Goal: Transaction & Acquisition: Purchase product/service

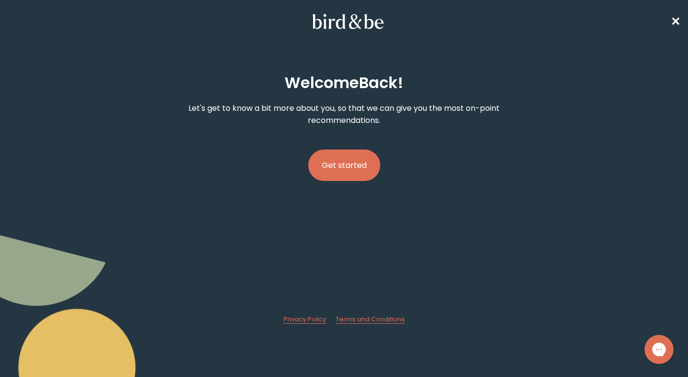
click at [347, 168] on button "Get started" at bounding box center [344, 164] width 72 height 31
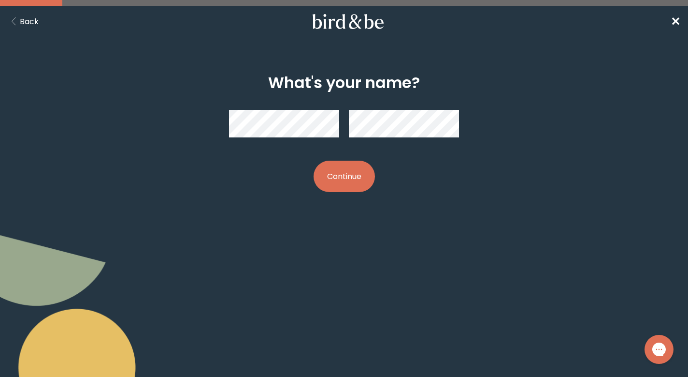
click at [342, 177] on button "Continue" at bounding box center [344, 175] width 61 height 31
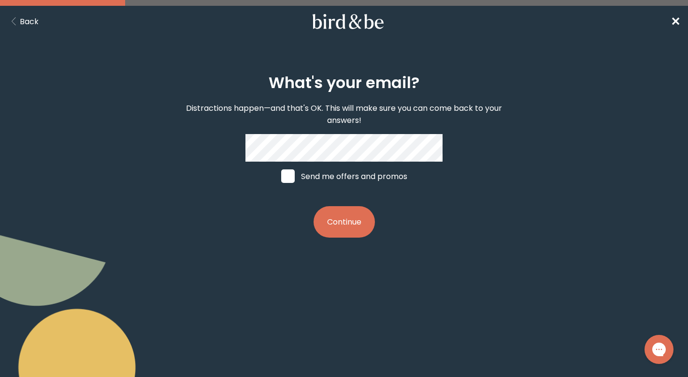
click at [347, 222] on button "Continue" at bounding box center [344, 221] width 61 height 31
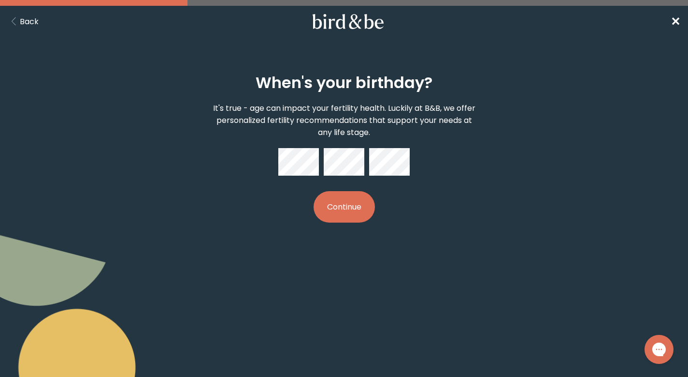
click at [353, 208] on button "Continue" at bounding box center [344, 206] width 61 height 31
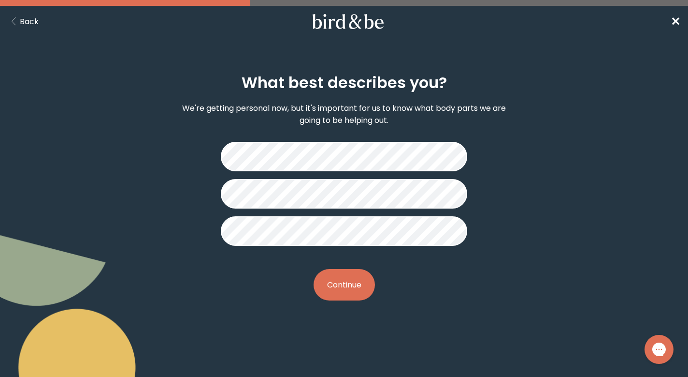
click at [352, 286] on button "Continue" at bounding box center [344, 284] width 61 height 31
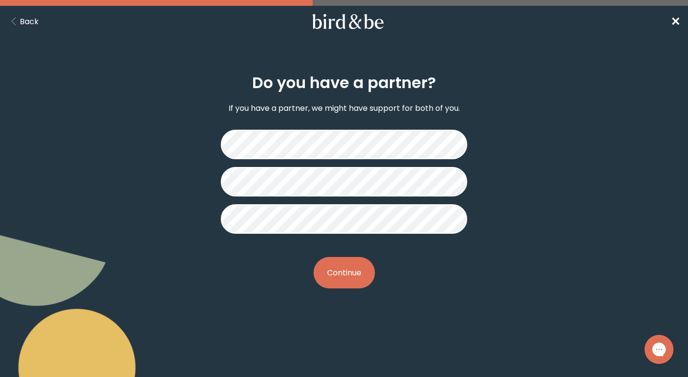
click at [346, 276] on button "Continue" at bounding box center [344, 272] width 61 height 31
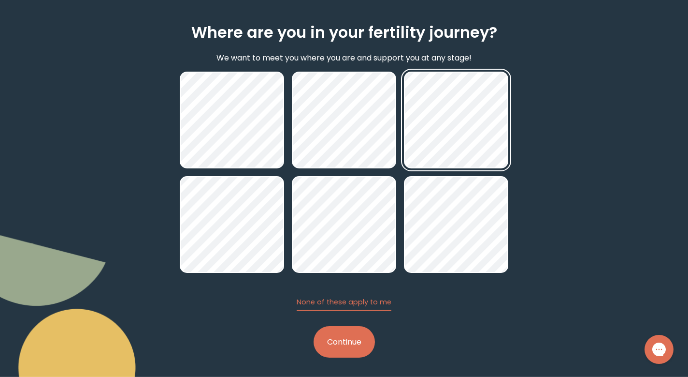
scroll to position [51, 0]
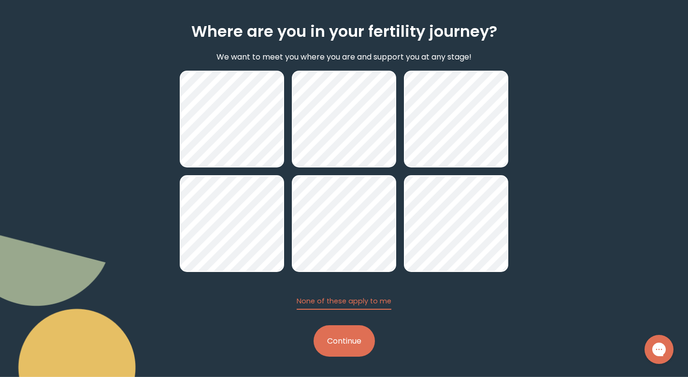
click at [365, 338] on button "Continue" at bounding box center [344, 340] width 61 height 31
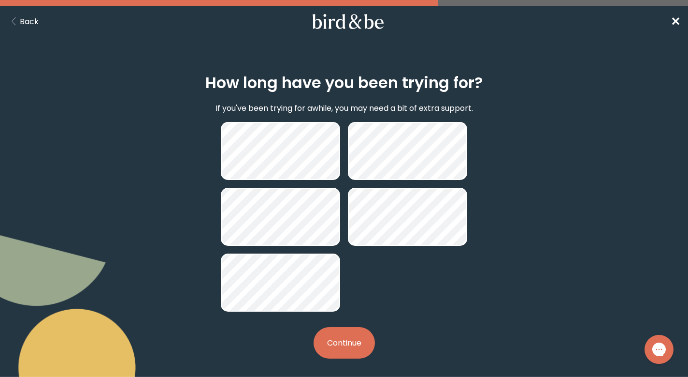
click at [364, 344] on button "Continue" at bounding box center [344, 342] width 61 height 31
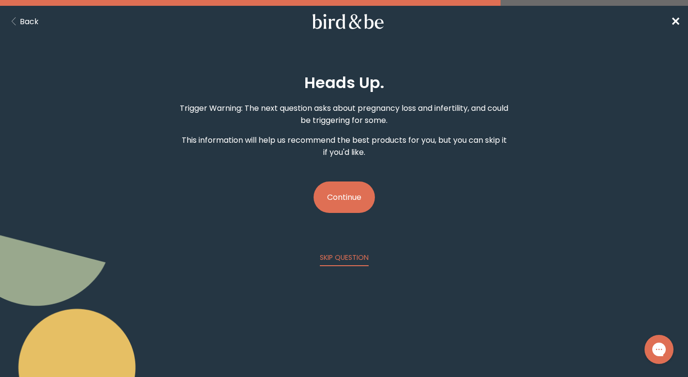
click at [336, 203] on button "Continue" at bounding box center [344, 196] width 61 height 31
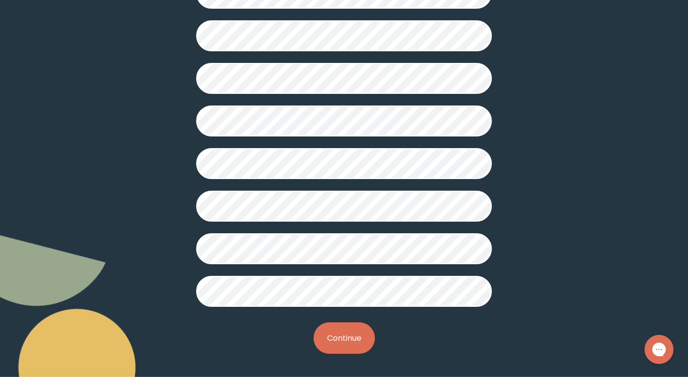
scroll to position [234, 0]
click at [351, 340] on button "Continue" at bounding box center [344, 337] width 61 height 31
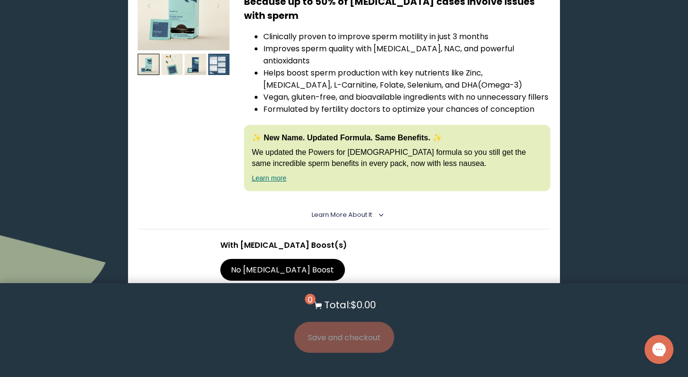
scroll to position [2062, 0]
click at [347, 285] on label "With [MEDICAL_DATA] Boost" at bounding box center [286, 295] width 132 height 21
click at [0, 0] on input "With [MEDICAL_DATA] Boost" at bounding box center [0, 0] width 0 height 0
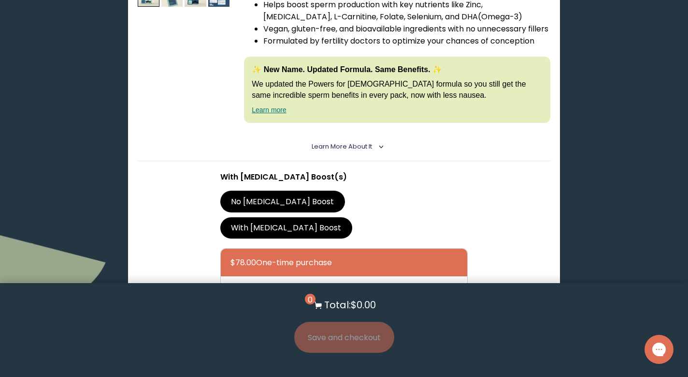
scroll to position [2131, 0]
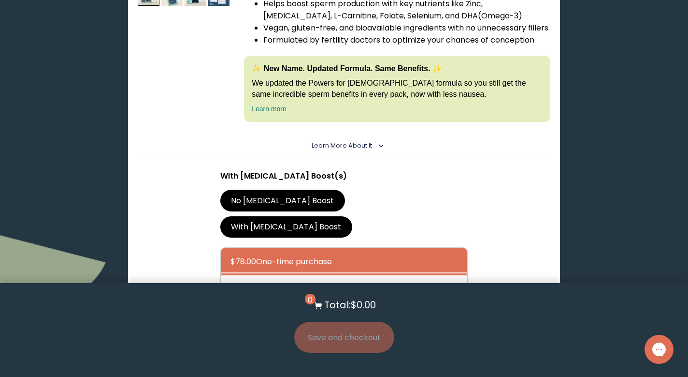
click at [335, 275] on div at bounding box center [354, 289] width 247 height 28
click at [231, 282] on input "$70.20 Subscribe + Free Shipping" at bounding box center [230, 282] width 0 height 0
radio input "true"
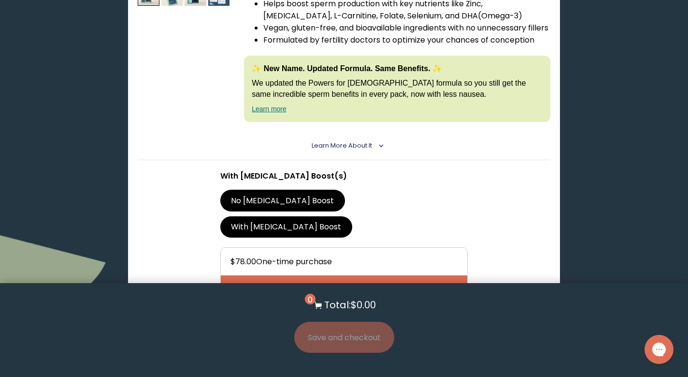
click at [358, 327] on button "Add to Cart - $70.20" at bounding box center [344, 338] width 102 height 22
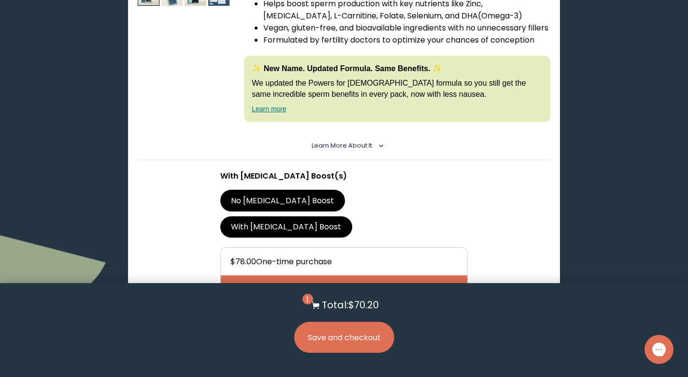
click at [368, 340] on button "Save and checkout" at bounding box center [344, 336] width 100 height 31
